Goal: Task Accomplishment & Management: Manage account settings

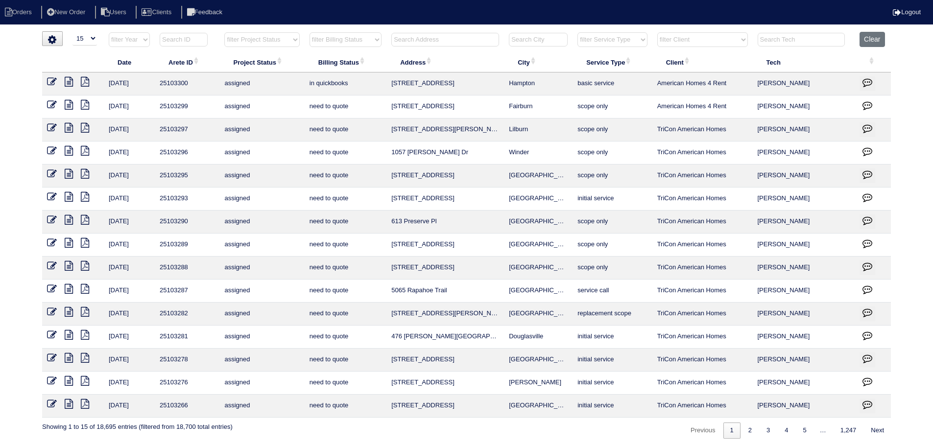
select select "15"
click at [872, 48] on th "Clear" at bounding box center [873, 42] width 36 height 20
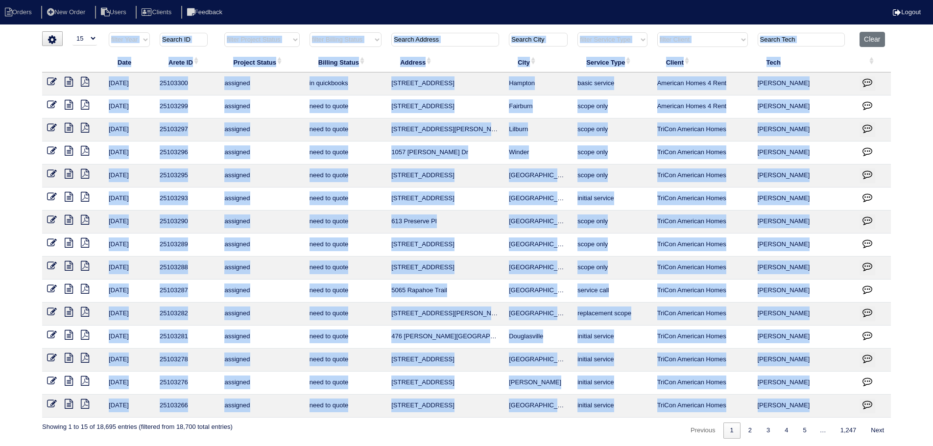
click at [872, 47] on th "Clear" at bounding box center [873, 42] width 36 height 20
click at [872, 40] on button "Clear" at bounding box center [872, 39] width 25 height 15
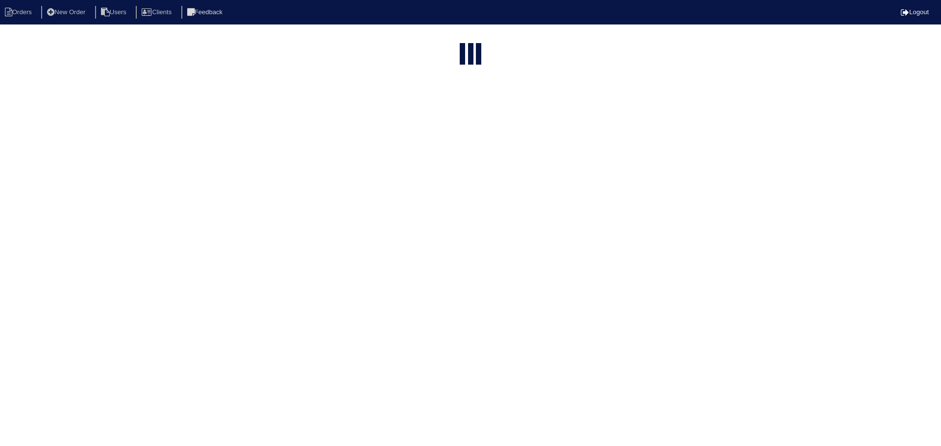
select select "15"
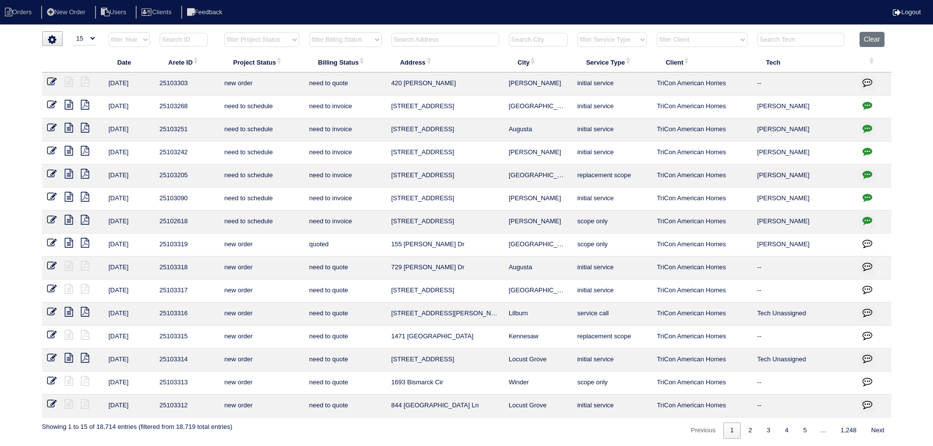
click at [257, 48] on th "filter Project Status -- Any Project Status -- new order assigned in progress f…" at bounding box center [262, 42] width 85 height 20
click at [254, 36] on select "filter Project Status -- Any Project Status -- new order assigned in progress f…" at bounding box center [261, 39] width 75 height 15
click at [224, 32] on select "filter Project Status -- Any Project Status -- new order assigned in progress f…" at bounding box center [261, 39] width 75 height 15
select select "assigned"
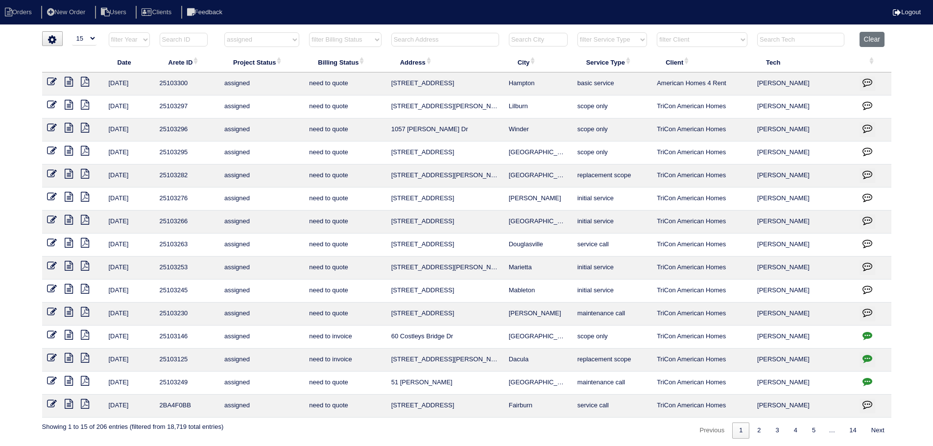
click at [870, 381] on icon "button" at bounding box center [868, 382] width 10 height 10
type textarea "9/5/25 - Need another number - emailed Tricon and left message in Appian - No o…"
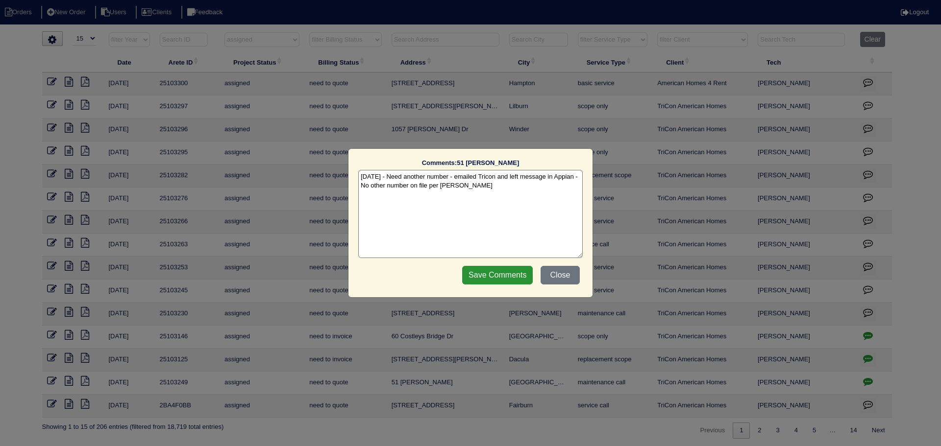
click at [870, 381] on div "Comments: 51 Monaghan Wy The comments on file have changed since you started ed…" at bounding box center [470, 223] width 941 height 446
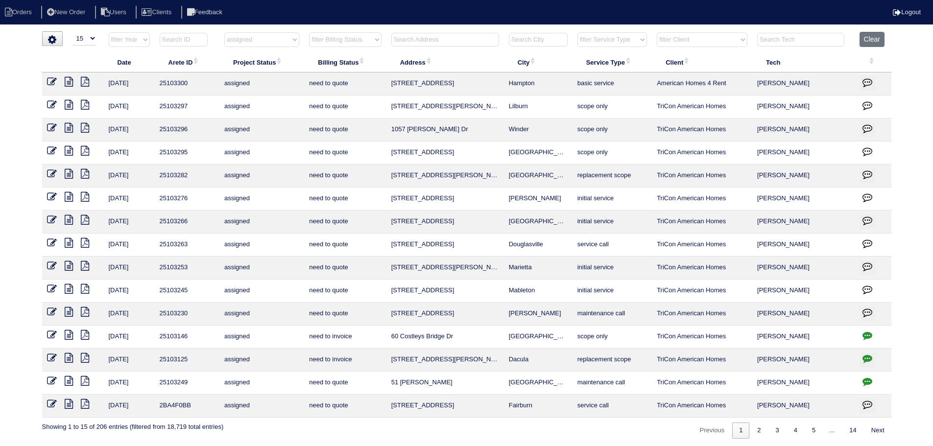
click at [874, 379] on button "button" at bounding box center [868, 383] width 16 height 15
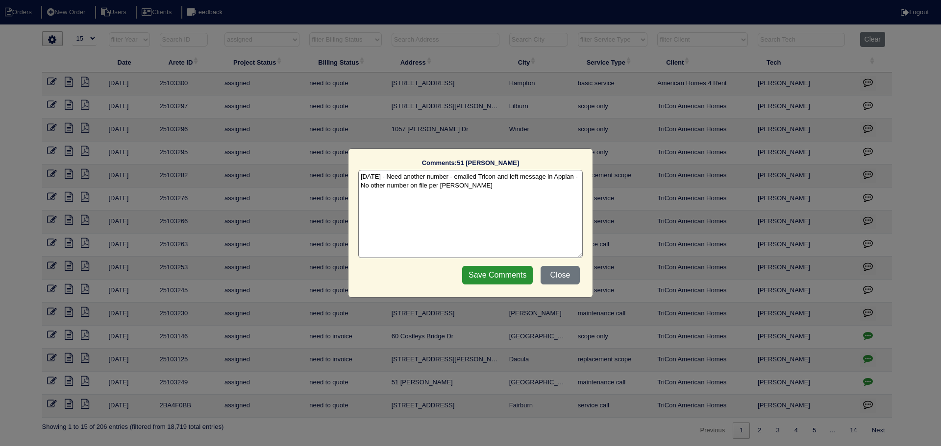
click at [874, 379] on div "Comments: 51 Monaghan Wy The comments on file have changed since you started ed…" at bounding box center [470, 223] width 941 height 446
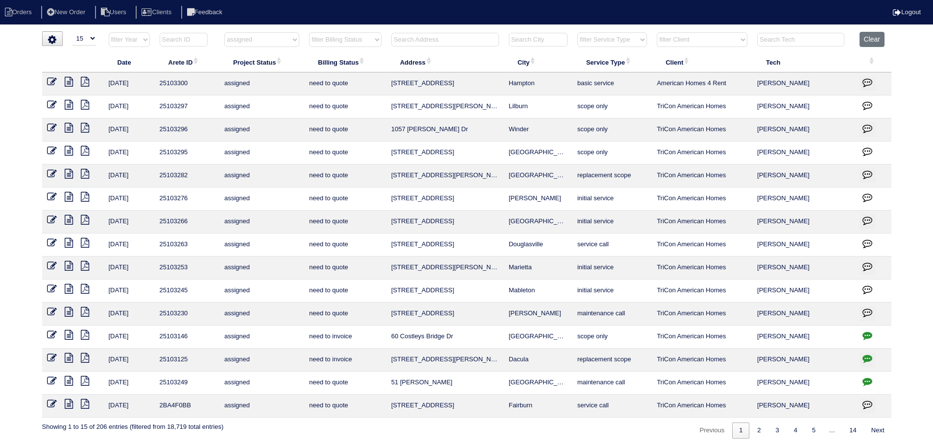
click at [45, 102] on td at bounding box center [73, 107] width 62 height 23
click at [46, 102] on td at bounding box center [73, 107] width 62 height 23
click at [49, 102] on icon at bounding box center [52, 105] width 10 height 10
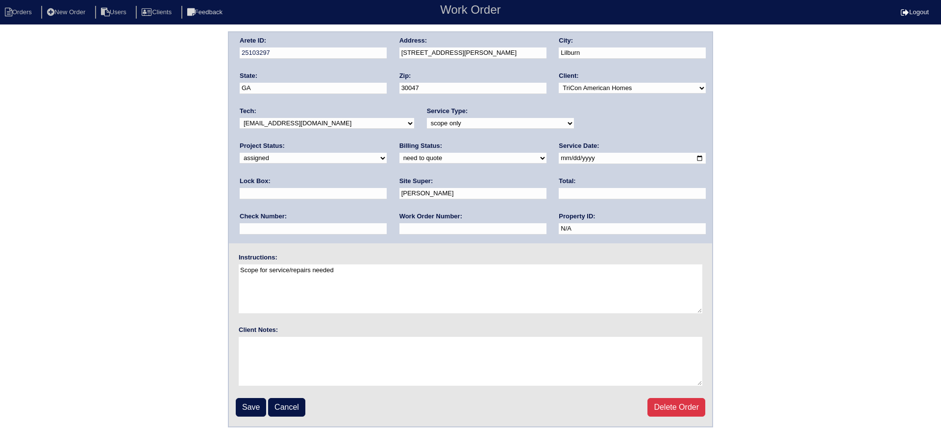
click at [387, 142] on div "Project Status: new order assigned in progress field complete need to schedule …" at bounding box center [313, 155] width 147 height 27
click at [306, 124] on select "-select- aretesmg+backup-tech@gmail.com benjohnholt88@gmail.com callisonhvac@ya…" at bounding box center [327, 123] width 174 height 11
select select "31"
click at [240, 118] on select "-select- aretesmg+backup-tech@gmail.com benjohnholt88@gmail.com callisonhvac@ya…" at bounding box center [327, 123] width 174 height 11
click at [246, 395] on fieldset "Arete ID: 25103297 Address: 1337 Arlene Ct SW City: Lilburn State: GA Zip: 3004…" at bounding box center [470, 229] width 483 height 394
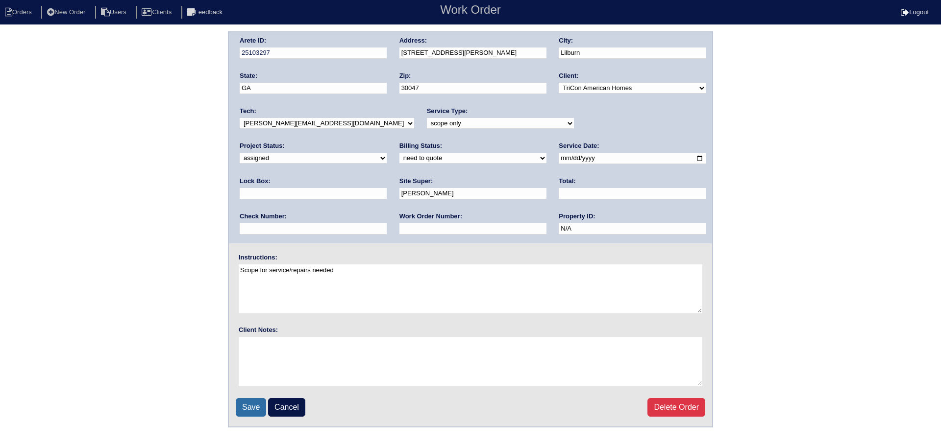
click at [251, 401] on input "Save" at bounding box center [251, 407] width 30 height 19
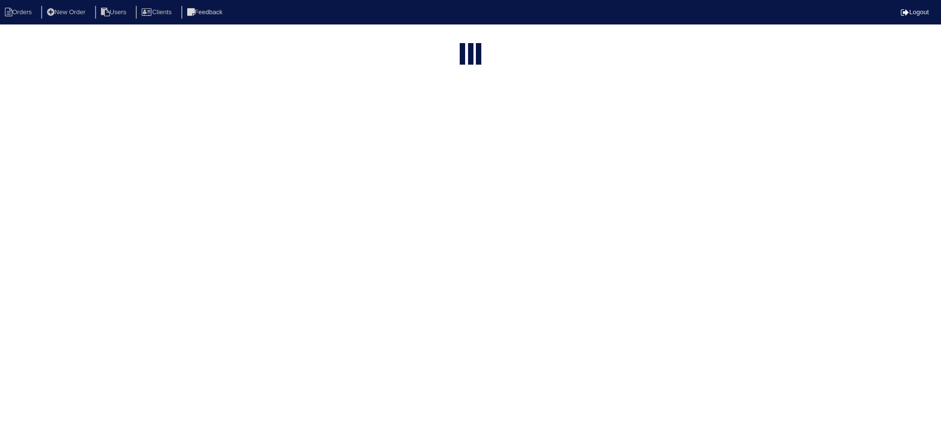
select select "15"
select select "assigned"
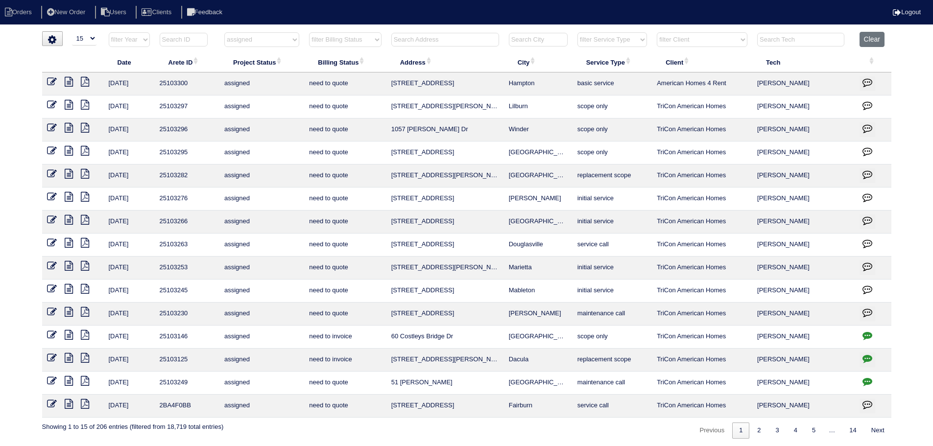
click at [50, 127] on icon at bounding box center [52, 128] width 10 height 10
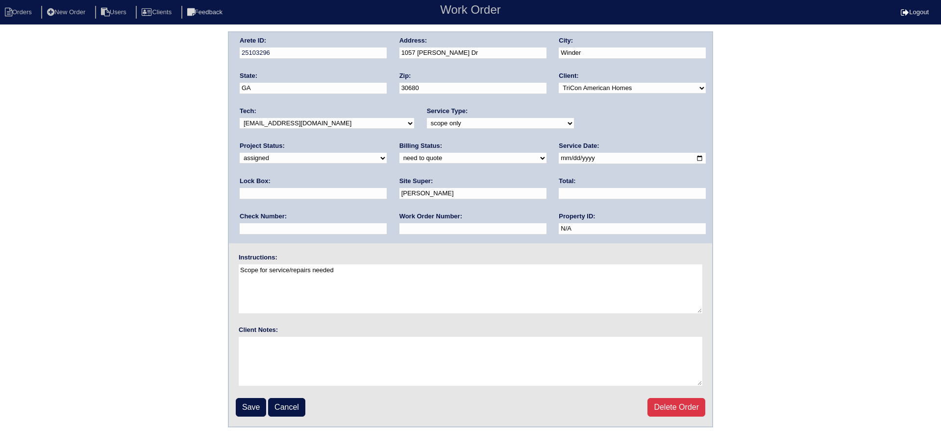
click at [349, 124] on select "-select- aretesmg+backup-tech@gmail.com benjohnholt88@gmail.com callisonhvac@ya…" at bounding box center [327, 123] width 174 height 11
select select "31"
click at [240, 118] on select "-select- aretesmg+backup-tech@gmail.com benjohnholt88@gmail.com callisonhvac@ya…" at bounding box center [327, 123] width 174 height 11
click at [238, 403] on input "Save" at bounding box center [251, 407] width 30 height 19
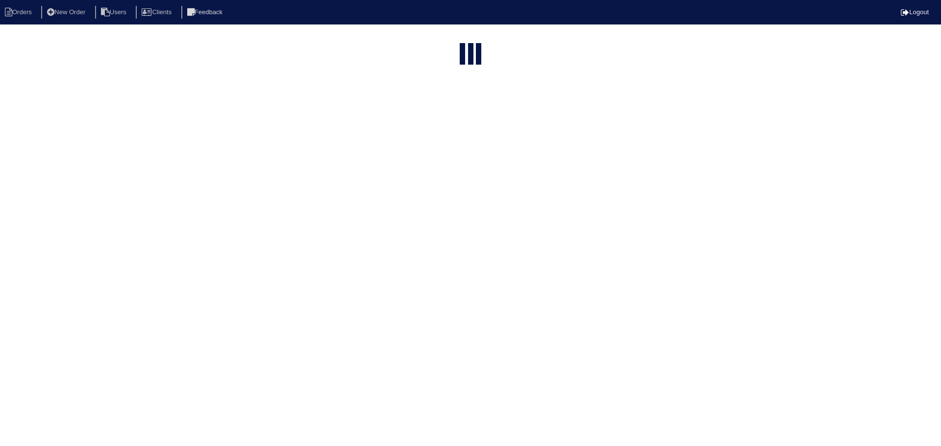
select select "15"
select select "assigned"
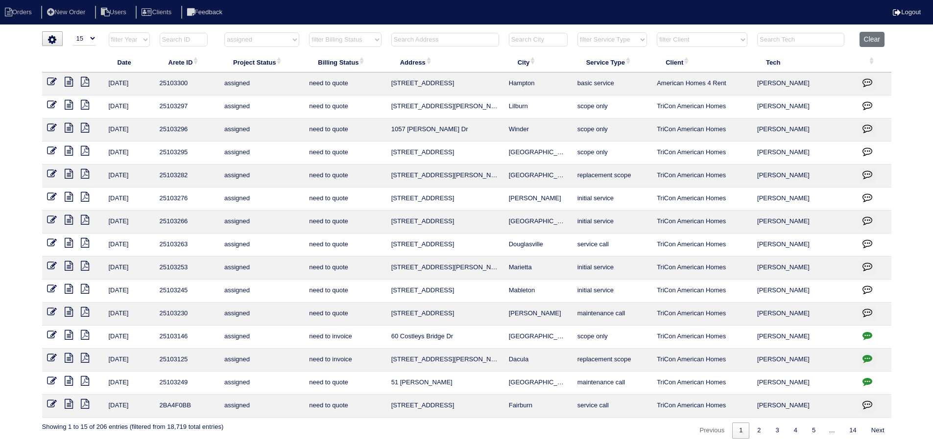
click at [52, 152] on icon at bounding box center [52, 151] width 10 height 10
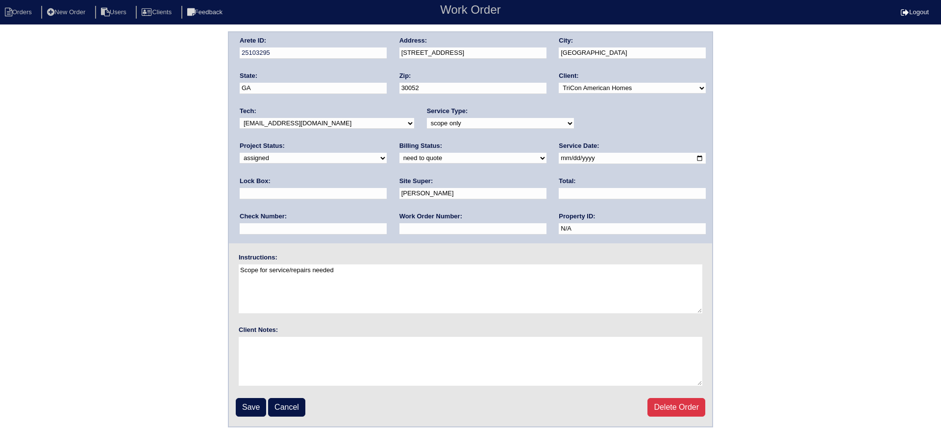
click at [282, 125] on select "-select- [EMAIL_ADDRESS][DOMAIN_NAME] [EMAIL_ADDRESS][DOMAIN_NAME] [EMAIL_ADDRE…" at bounding box center [327, 123] width 174 height 11
select select "31"
click at [240, 118] on select "-select- aretesmg+backup-tech@gmail.com benjohnholt88@gmail.com callisonhvac@ya…" at bounding box center [327, 123] width 174 height 11
click at [244, 407] on input "Save" at bounding box center [251, 407] width 30 height 19
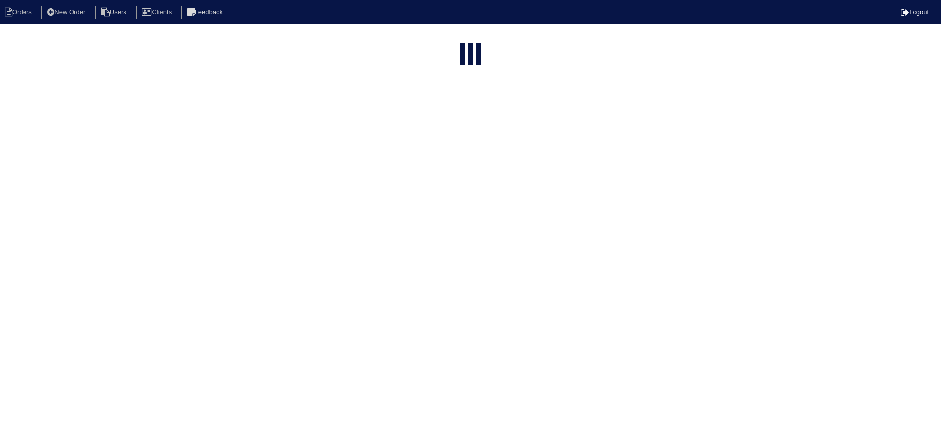
select select "15"
select select "assigned"
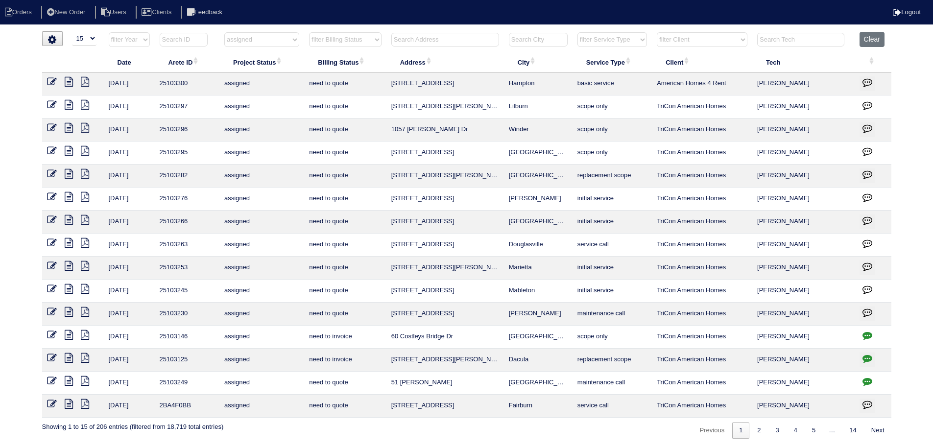
click at [68, 308] on icon at bounding box center [69, 312] width 8 height 10
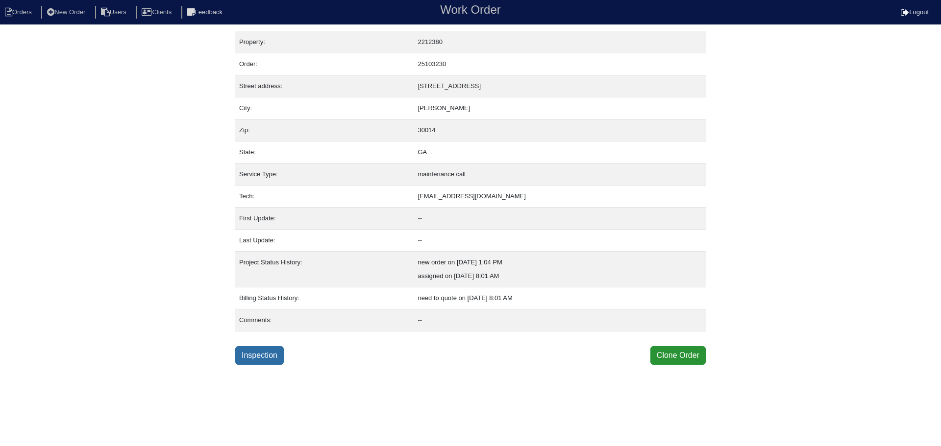
click at [256, 347] on link "Inspection" at bounding box center [259, 355] width 49 height 19
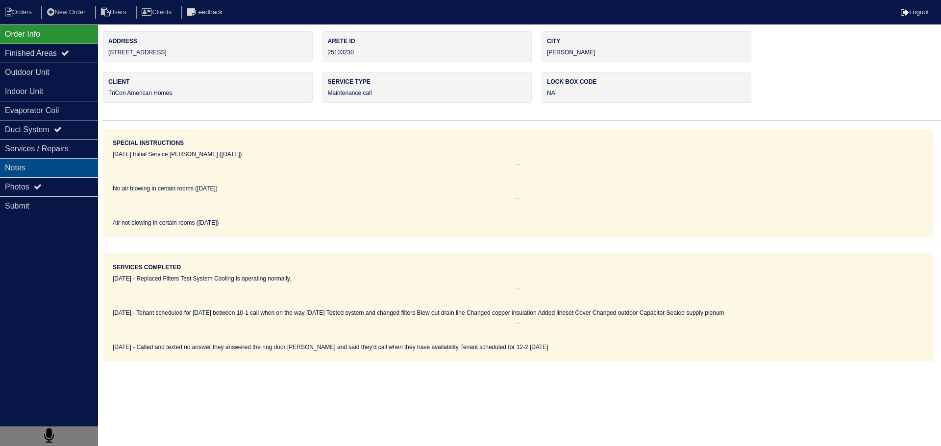
click at [76, 174] on div "Notes" at bounding box center [49, 167] width 98 height 19
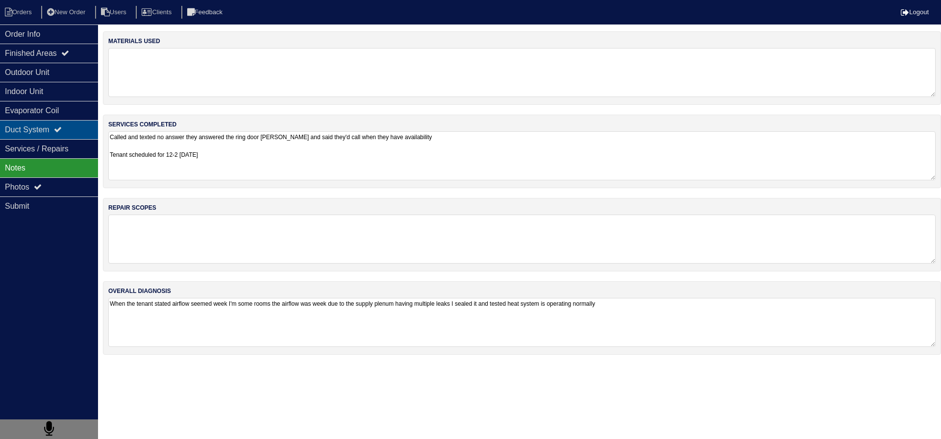
drag, startPoint x: 77, startPoint y: 191, endPoint x: 85, endPoint y: 135, distance: 55.9
click at [78, 192] on div "Photos" at bounding box center [49, 186] width 98 height 19
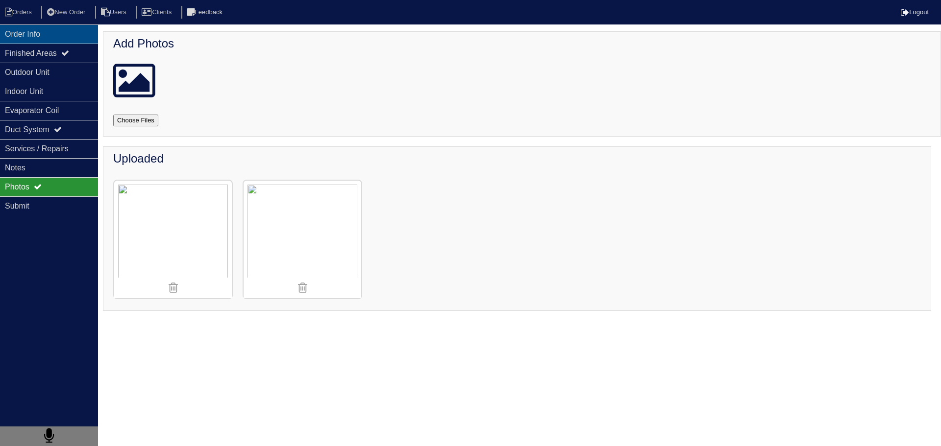
click at [56, 31] on div "Order Info" at bounding box center [49, 33] width 98 height 19
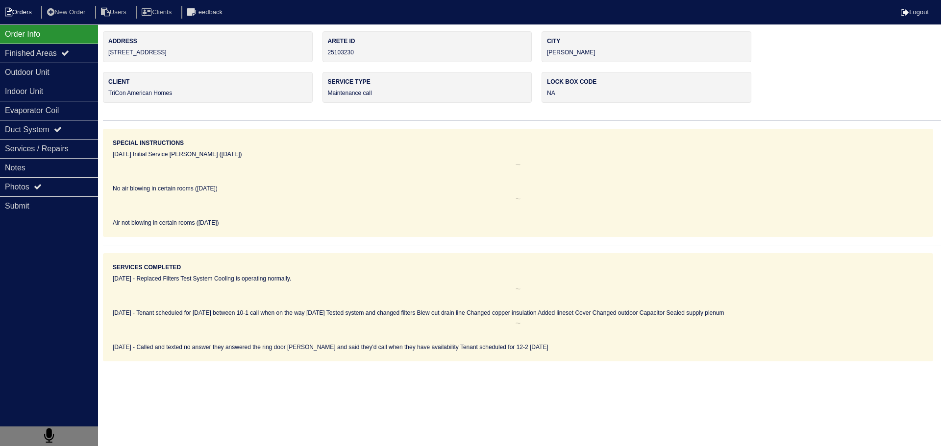
click at [12, 11] on li "Orders" at bounding box center [20, 12] width 40 height 13
select select "15"
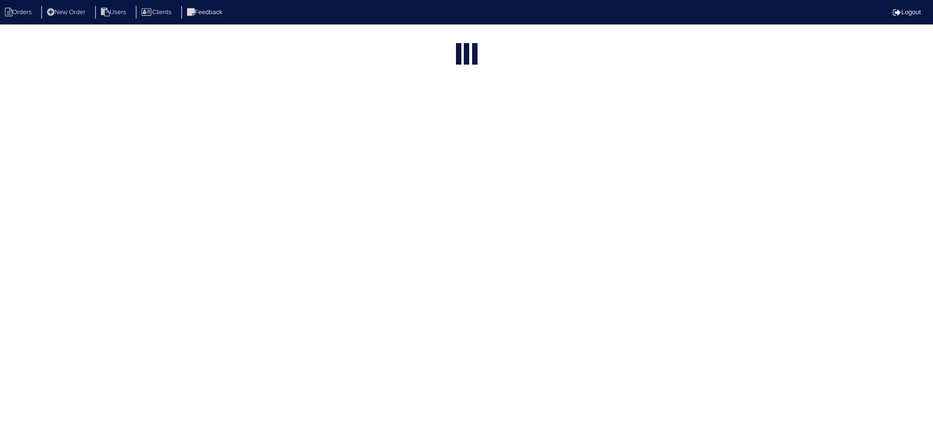
select select "assigned"
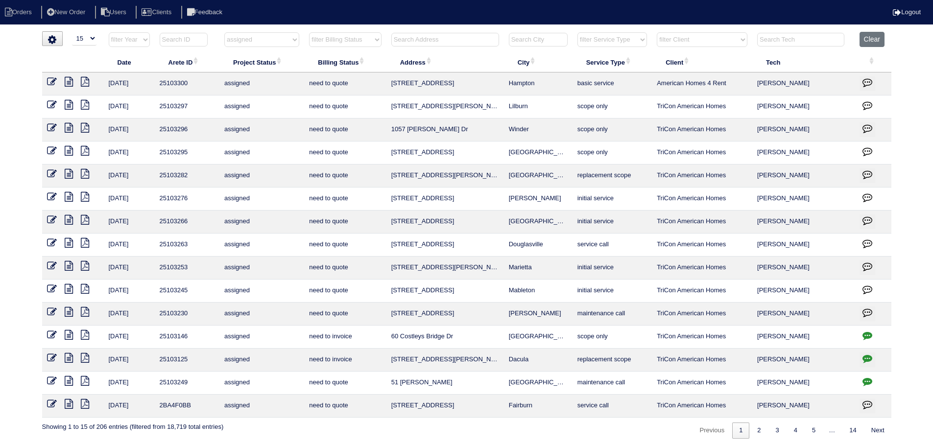
click at [51, 308] on icon at bounding box center [52, 312] width 10 height 10
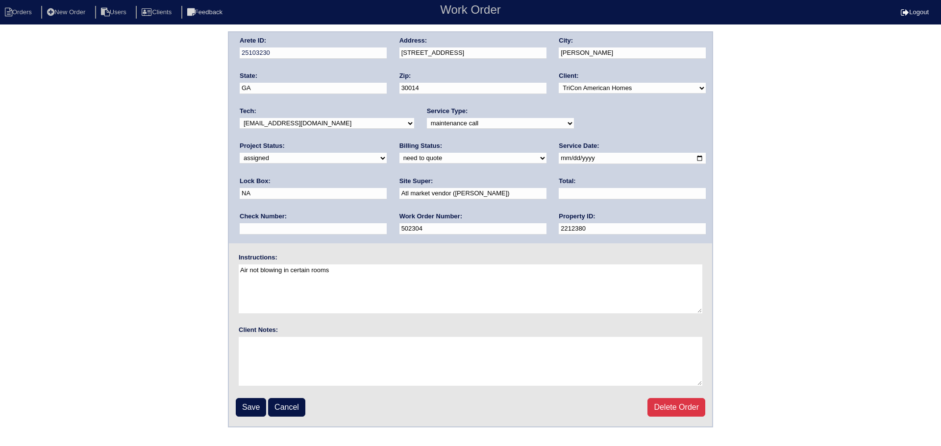
click at [328, 125] on select "-select- aretesmg+backup-tech@gmail.com benjohnholt88@gmail.com callisonhvac@ya…" at bounding box center [327, 123] width 174 height 11
select select "31"
click at [240, 118] on select "-select- aretesmg+backup-tech@gmail.com benjohnholt88@gmail.com callisonhvac@ya…" at bounding box center [327, 123] width 174 height 11
click at [262, 403] on input "Save" at bounding box center [251, 407] width 30 height 19
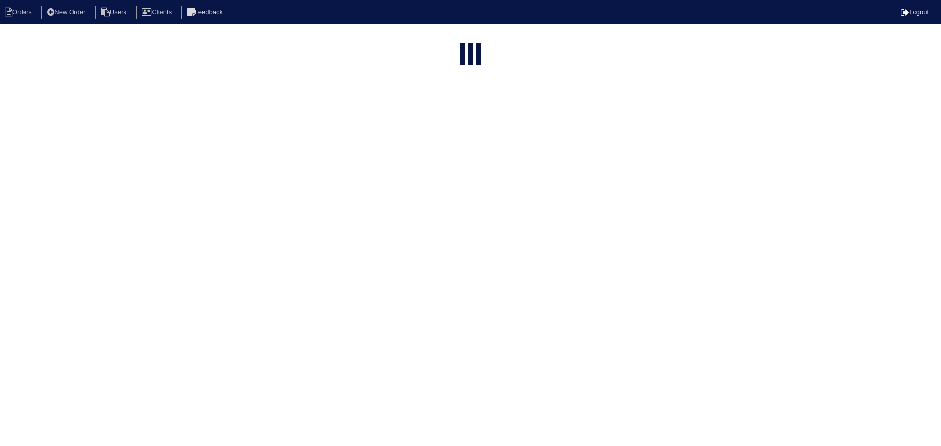
select select "15"
select select "assigned"
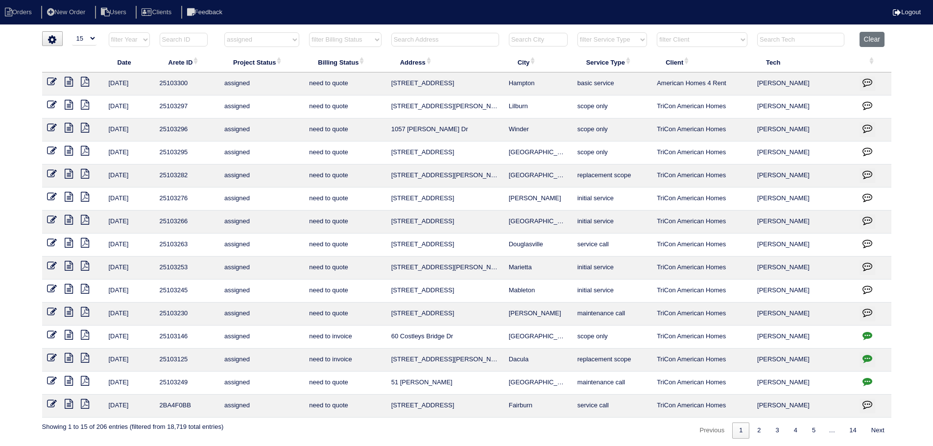
click at [48, 336] on icon at bounding box center [52, 335] width 10 height 10
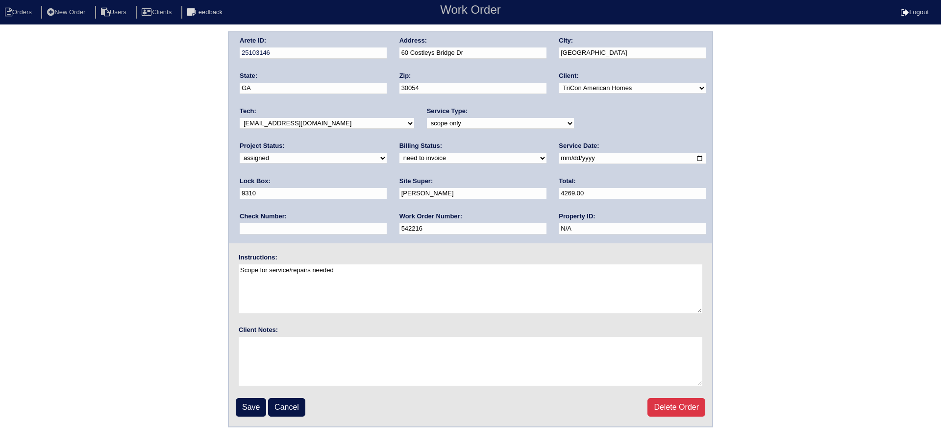
click at [292, 123] on select "-select- aretesmg+backup-tech@gmail.com benjohnholt88@gmail.com callisonhvac@ya…" at bounding box center [327, 123] width 174 height 11
select select "31"
click at [240, 118] on select "-select- aretesmg+backup-tech@gmail.com benjohnholt88@gmail.com callisonhvac@ya…" at bounding box center [327, 123] width 174 height 11
click at [238, 411] on input "Save" at bounding box center [251, 407] width 30 height 19
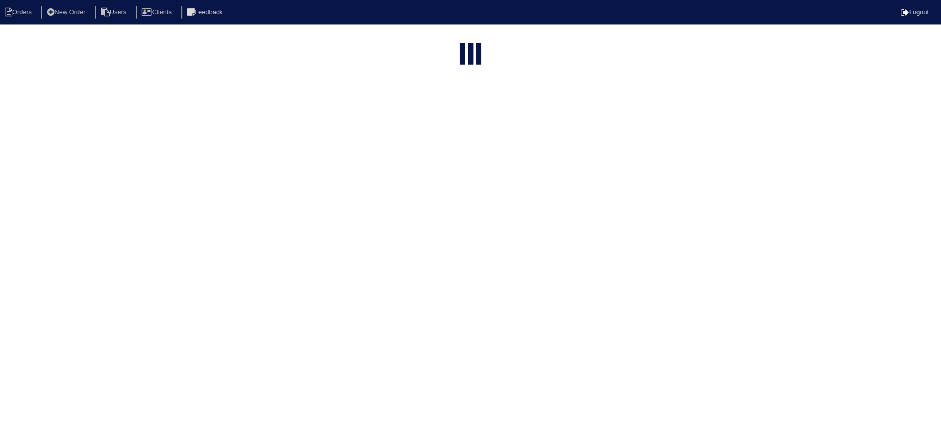
select select "15"
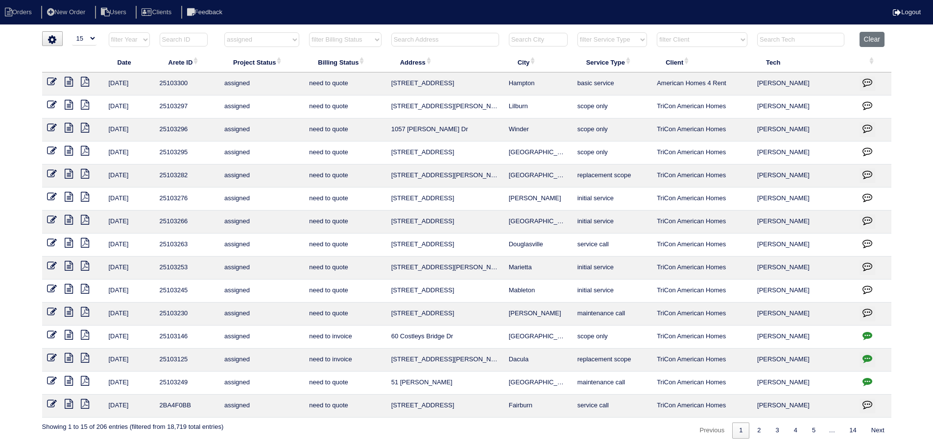
click at [260, 33] on select "filter Project Status -- Any Project Status -- new order assigned in progress f…" at bounding box center [261, 39] width 75 height 15
click at [224, 32] on select "filter Project Status -- Any Project Status -- new order assigned in progress f…" at bounding box center [261, 39] width 75 height 15
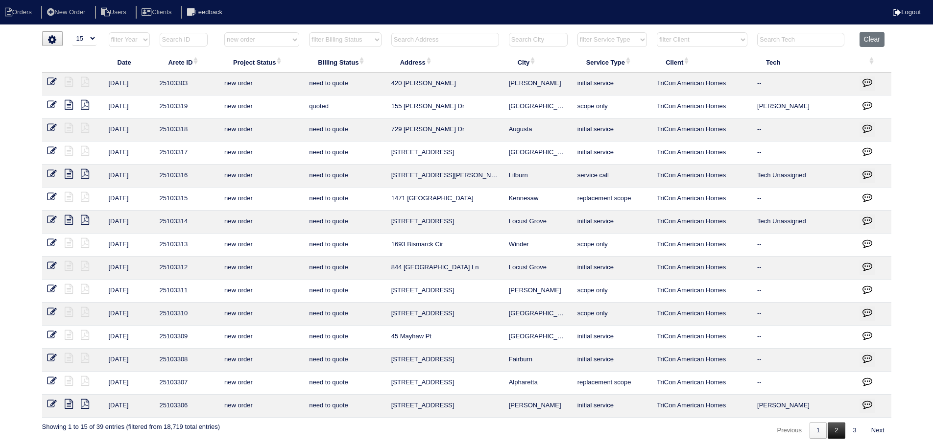
click at [836, 430] on link "2" at bounding box center [836, 431] width 17 height 16
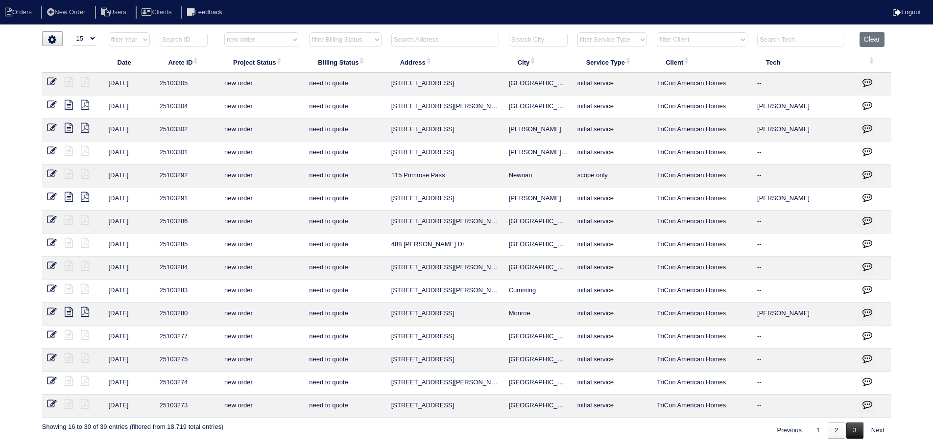
click at [855, 431] on link "3" at bounding box center [855, 431] width 17 height 16
select select "new order"
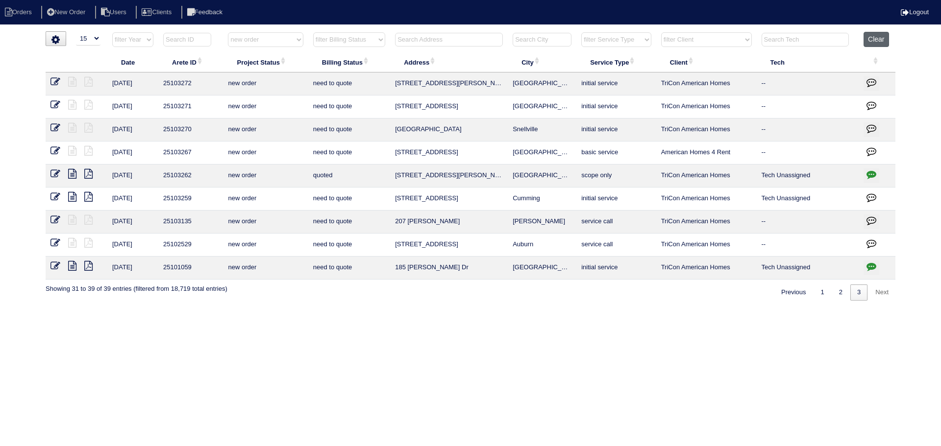
click at [877, 36] on button "Clear" at bounding box center [875, 39] width 25 height 15
select select
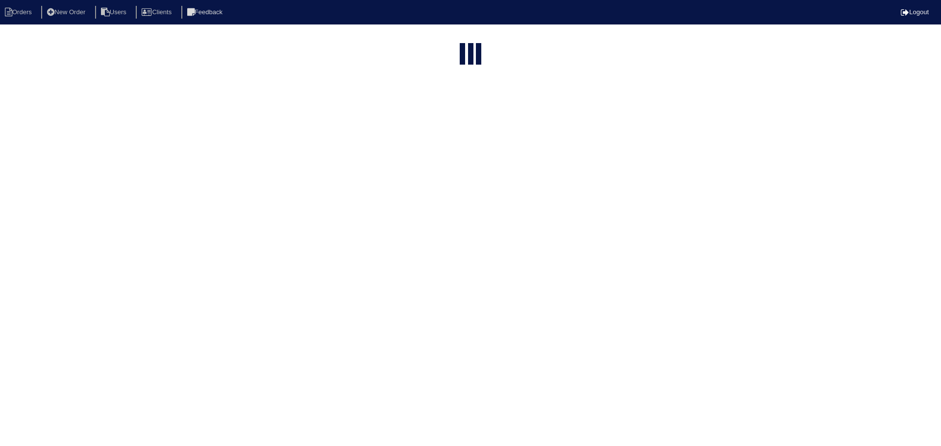
select select "15"
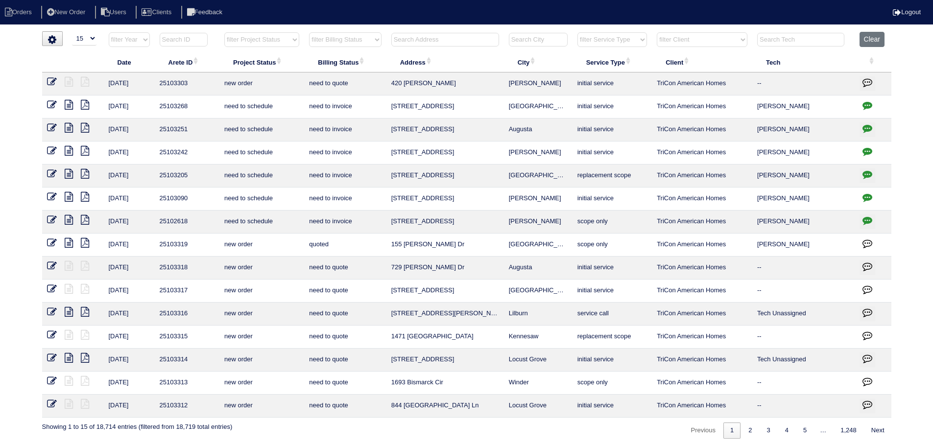
click at [607, 37] on select "filter Service Type -- Any Service Type -- initial service basic service mainte…" at bounding box center [613, 39] width 70 height 15
click at [578, 32] on select "filter Service Type -- Any Service Type -- initial service basic service mainte…" at bounding box center [613, 39] width 70 height 15
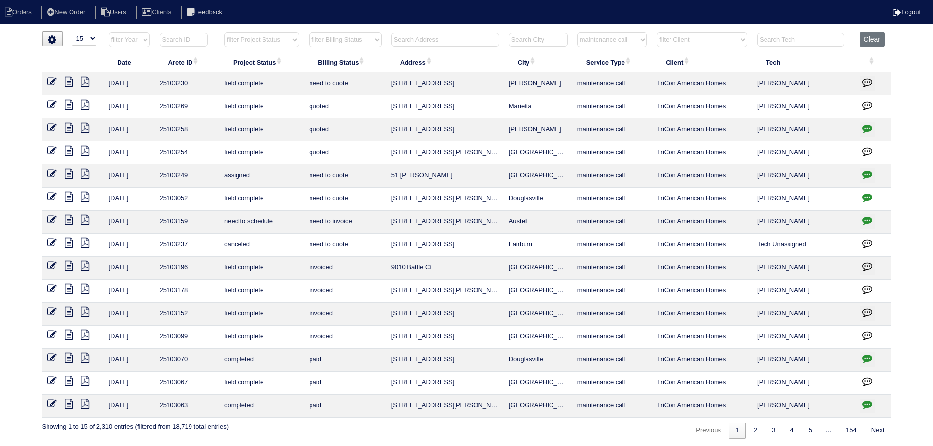
click at [619, 47] on th "filter Service Type -- Any Service Type -- initial service basic service mainte…" at bounding box center [612, 42] width 79 height 20
click at [578, 32] on select "filter Service Type -- Any Service Type -- initial service basic service mainte…" at bounding box center [613, 39] width 70 height 15
select select "service call"
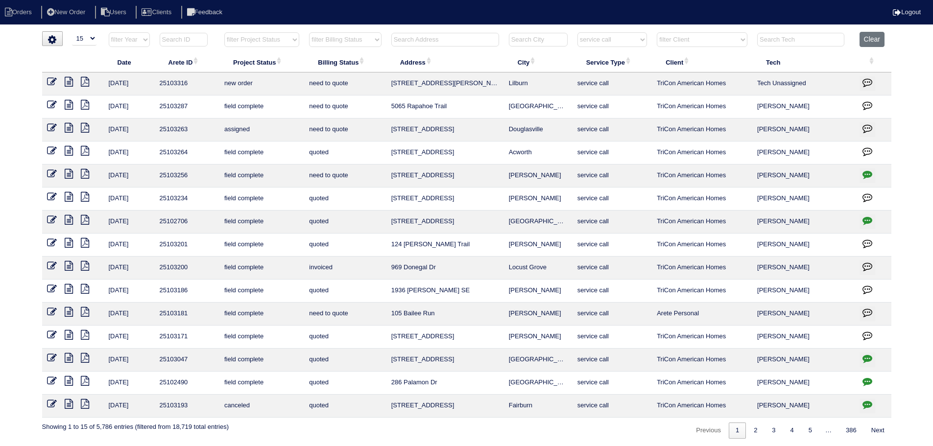
drag, startPoint x: 546, startPoint y: 83, endPoint x: 387, endPoint y: 82, distance: 159.2
click at [387, 82] on tr "[DATE] 25103316 new order need to quote [STREET_ADDRESS] Lilburn service call T…" at bounding box center [467, 84] width 850 height 23
copy tr "[STREET_ADDRESS][PERSON_NAME]"
